Goal: Task Accomplishment & Management: Use online tool/utility

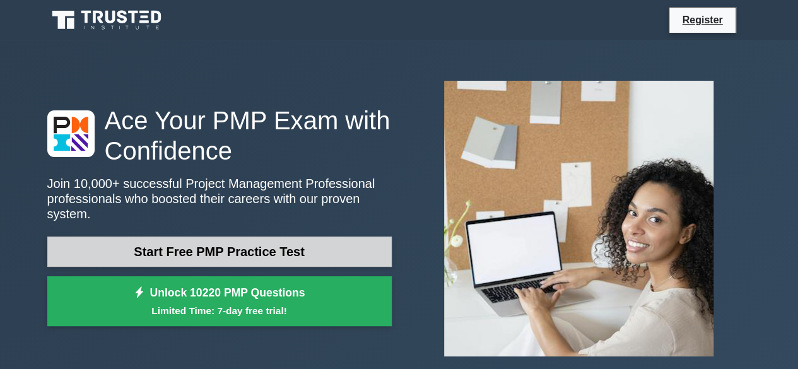
click at [245, 249] on link "Start Free PMP Practice Test" at bounding box center [219, 251] width 344 height 30
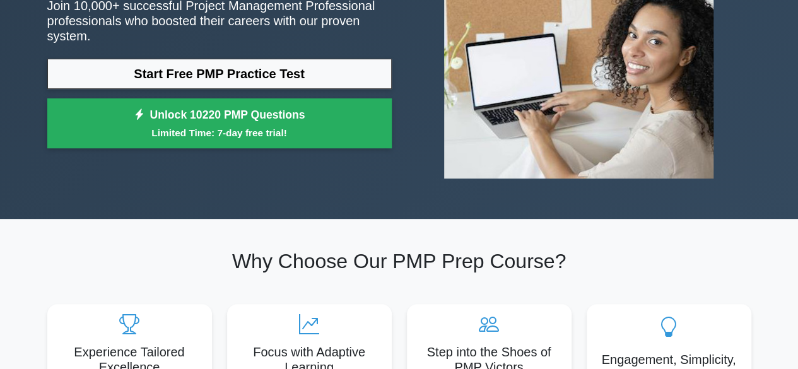
scroll to position [63, 0]
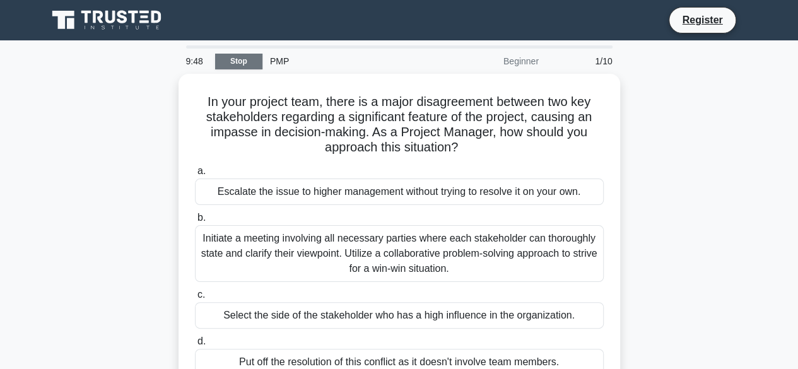
click at [248, 61] on link "Stop" at bounding box center [238, 62] width 47 height 16
